Goal: Information Seeking & Learning: Learn about a topic

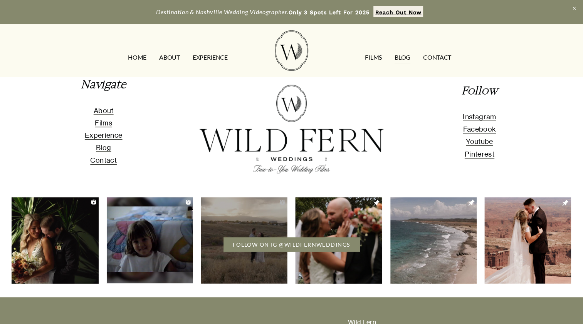
scroll to position [1559, 0]
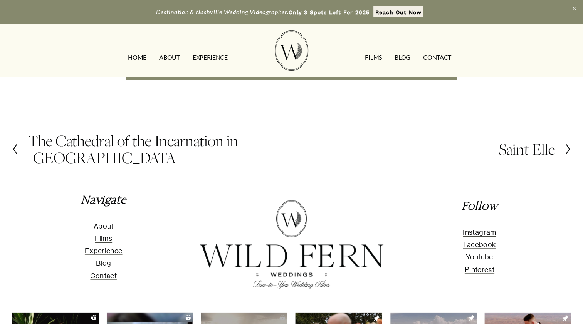
click at [514, 141] on h2 "Saint Elle" at bounding box center [526, 149] width 56 height 17
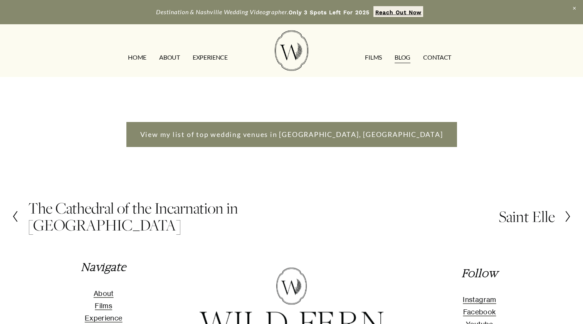
scroll to position [1443, 0]
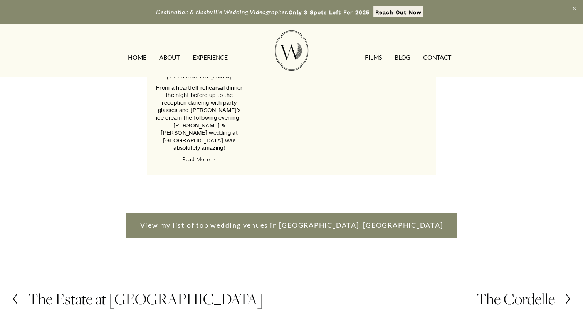
scroll to position [1541, 0]
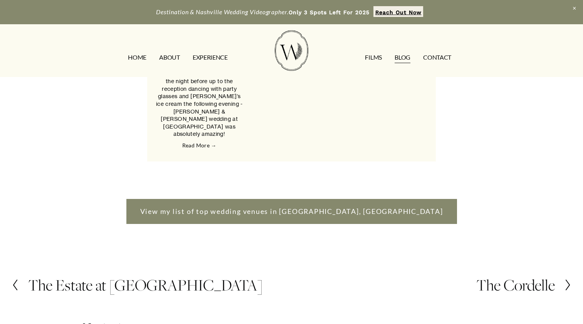
click at [527, 274] on section "Previous Previous The Estate at Cherokee Dock Next Next The Cordelle" at bounding box center [291, 286] width 583 height 52
click at [527, 277] on h2 "The Cordelle" at bounding box center [515, 285] width 79 height 17
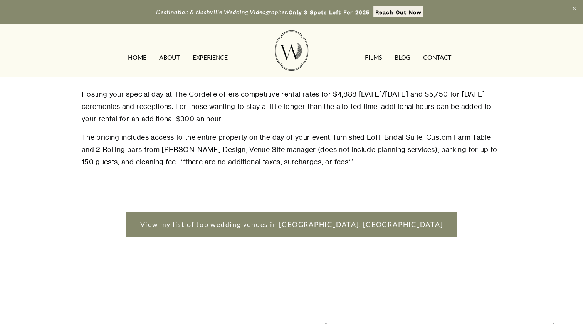
scroll to position [1233, 0]
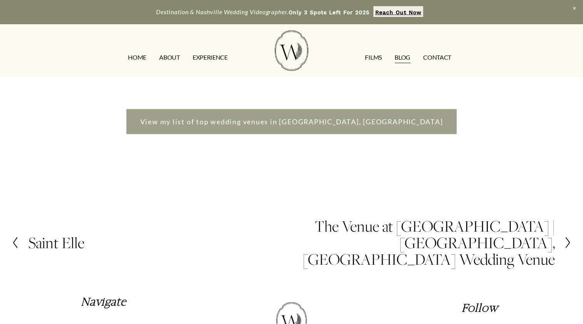
click at [291, 121] on link "View my list of top wedding venues in [GEOGRAPHIC_DATA], [GEOGRAPHIC_DATA]" at bounding box center [291, 121] width 330 height 25
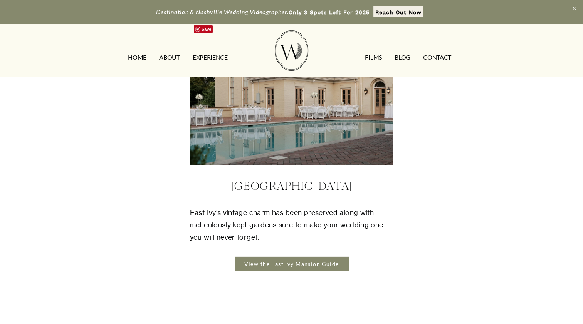
scroll to position [2273, 0]
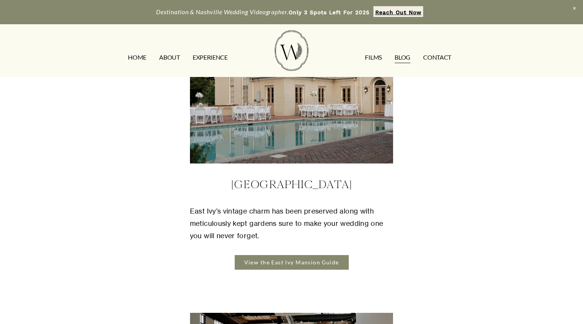
click at [275, 255] on link "View the East Ivy Mansion Guide" at bounding box center [291, 262] width 113 height 14
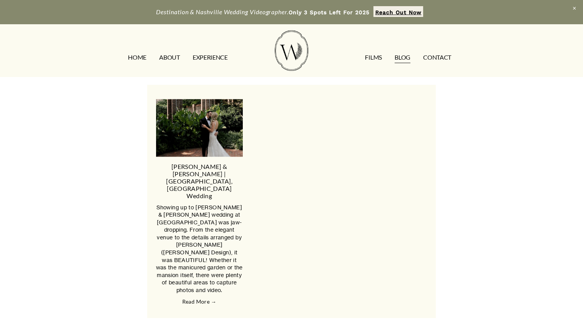
scroll to position [1079, 0]
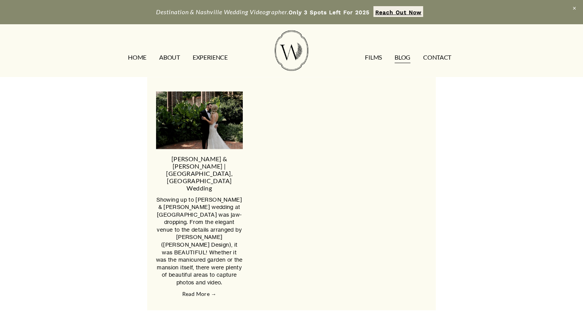
click at [202, 132] on img at bounding box center [199, 120] width 142 height 58
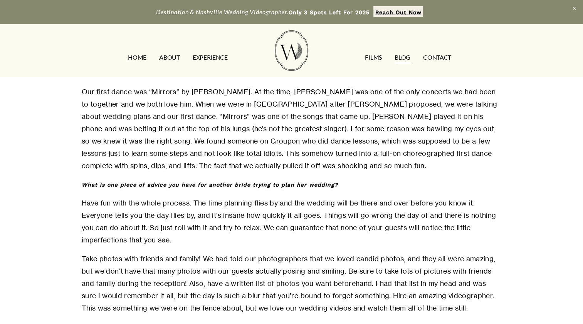
scroll to position [2273, 0]
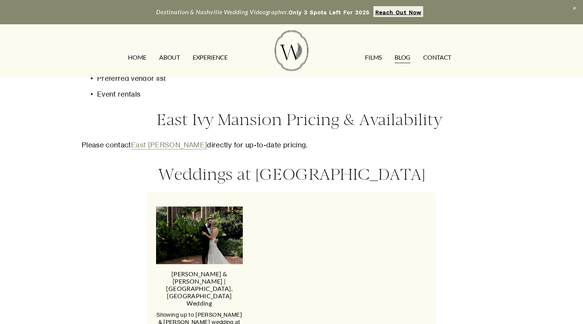
scroll to position [963, 0]
click at [175, 141] on link "East Ivy Manion" at bounding box center [169, 145] width 76 height 8
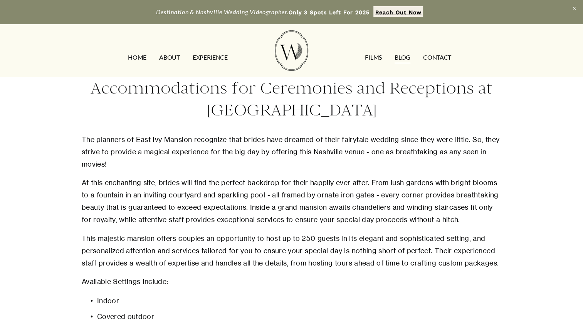
scroll to position [501, 0]
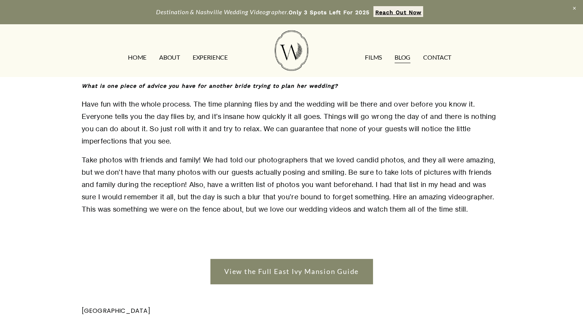
scroll to position [2427, 0]
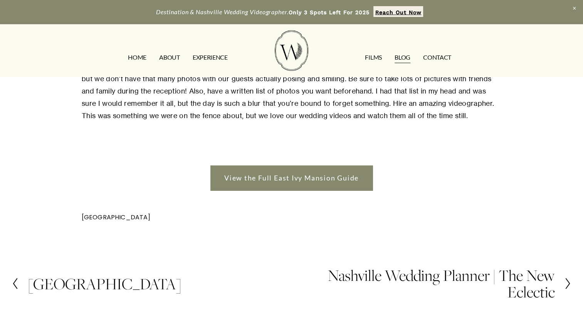
click at [561, 278] on div at bounding box center [563, 284] width 17 height 12
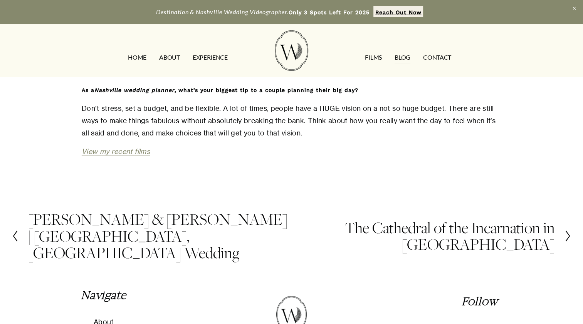
scroll to position [1016, 0]
